Goal: Navigation & Orientation: Find specific page/section

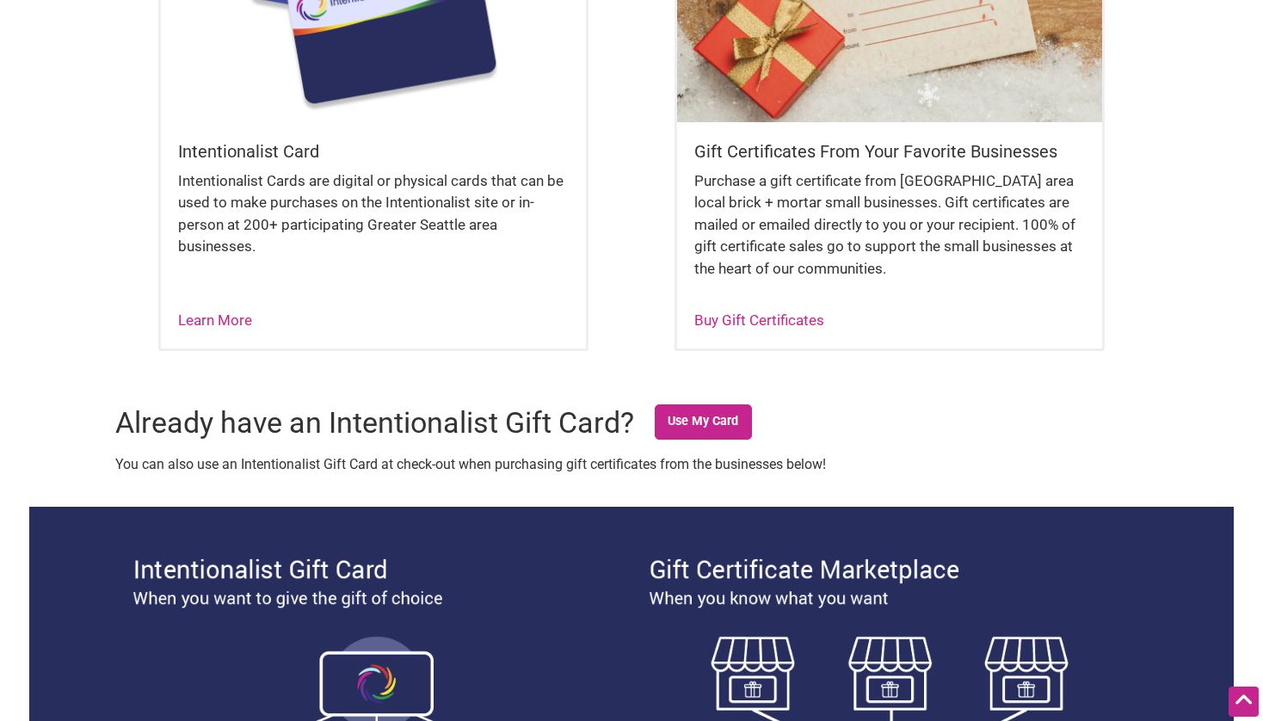
scroll to position [1202, 0]
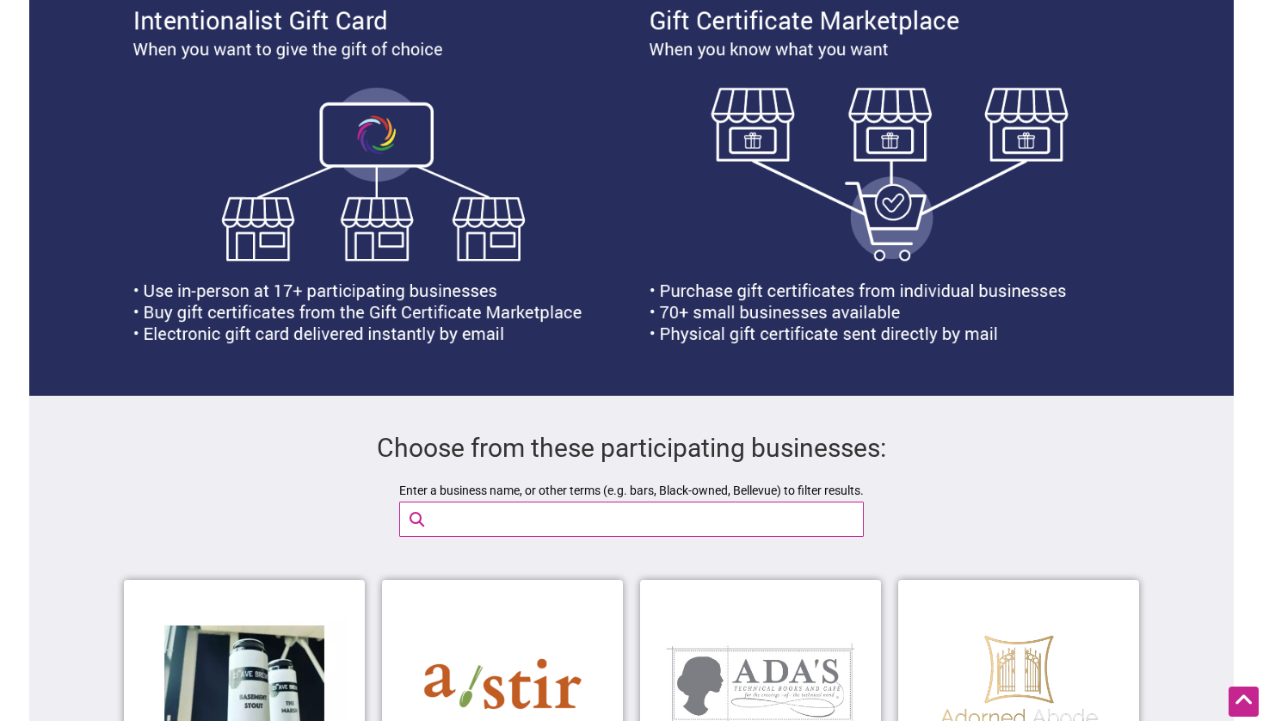
click at [786, 525] on input "Enter a business name, or other terms (e.g. bars, Black-owned, Bellevue) to fil…" at bounding box center [646, 519] width 442 height 34
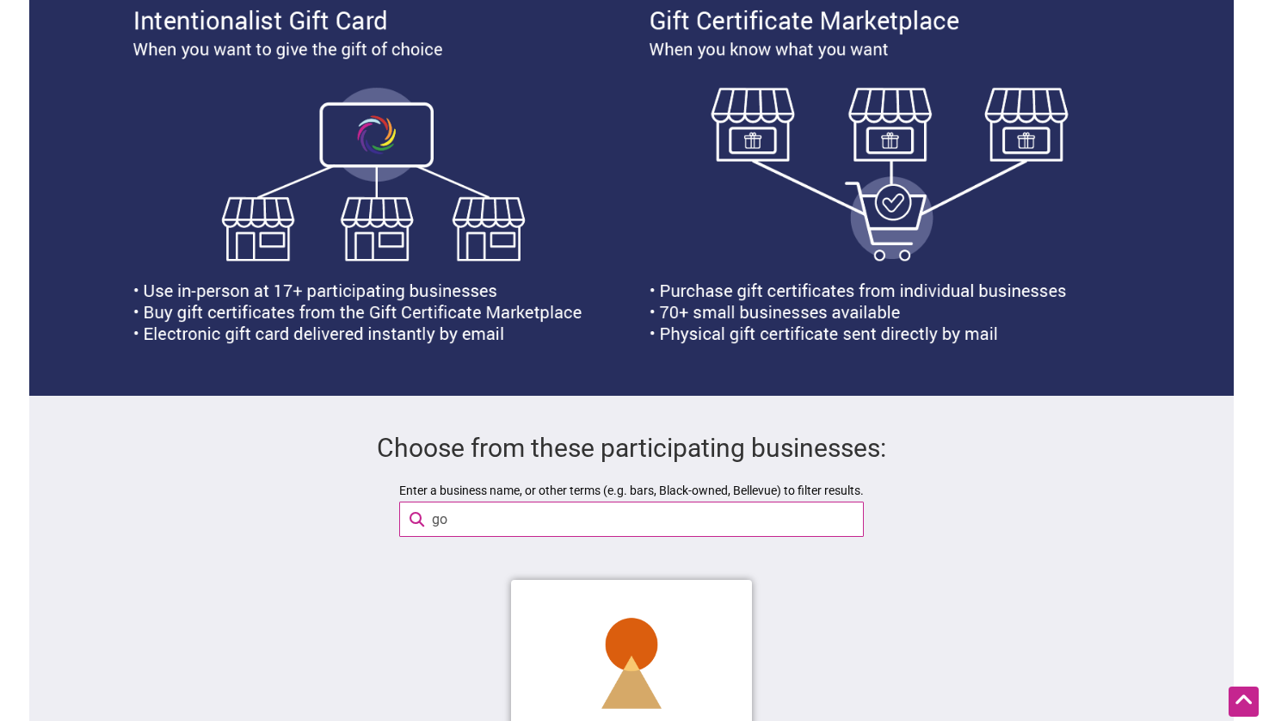
type input "g"
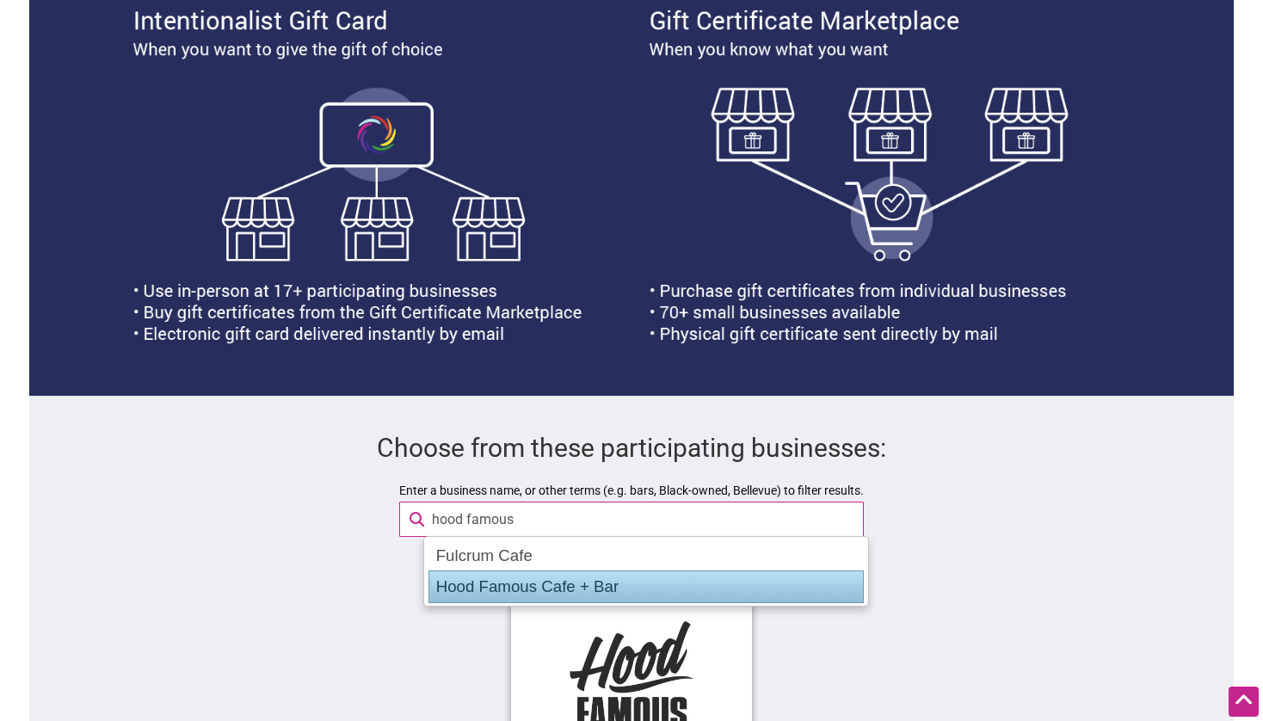
click at [663, 581] on div "Hood Famous Cafe + Bar" at bounding box center [645, 586] width 435 height 33
type input "Hood Famous Cafe + Bar"
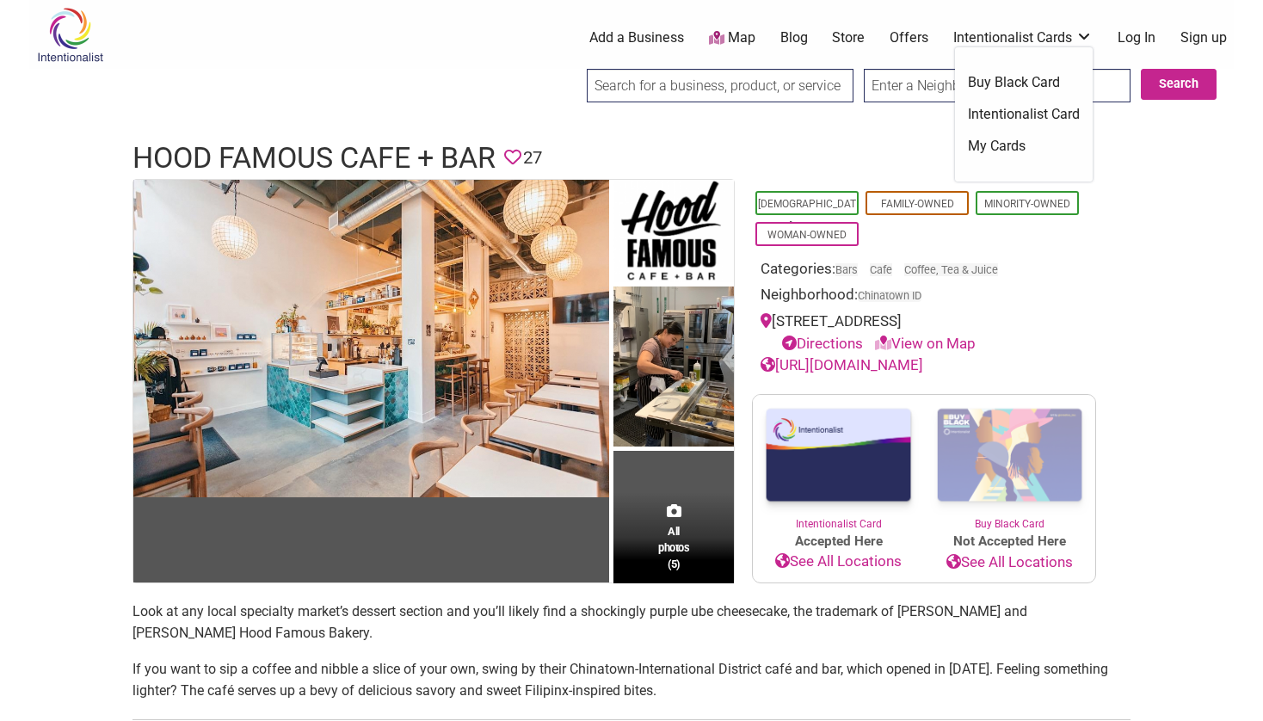
click at [1006, 144] on link "My Cards" at bounding box center [1024, 146] width 112 height 19
